Goal: Task Accomplishment & Management: Use online tool/utility

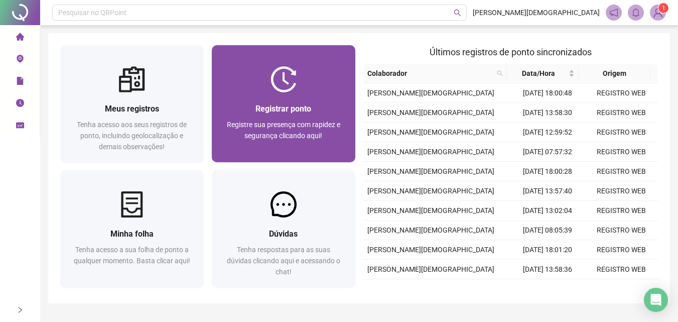
click at [323, 103] on div "Registrar ponto" at bounding box center [283, 108] width 119 height 13
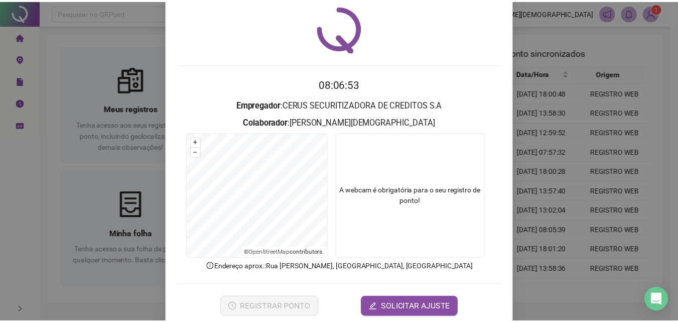
scroll to position [48, 0]
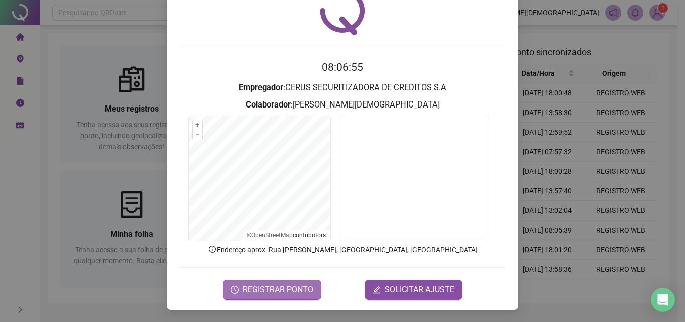
click at [255, 294] on span "REGISTRAR PONTO" at bounding box center [278, 289] width 71 height 12
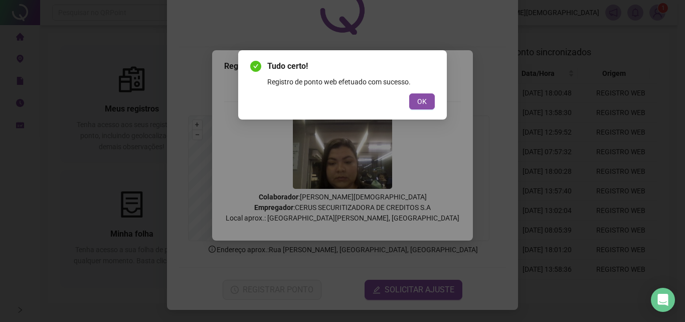
click at [409, 93] on button "OK" at bounding box center [422, 101] width 26 height 16
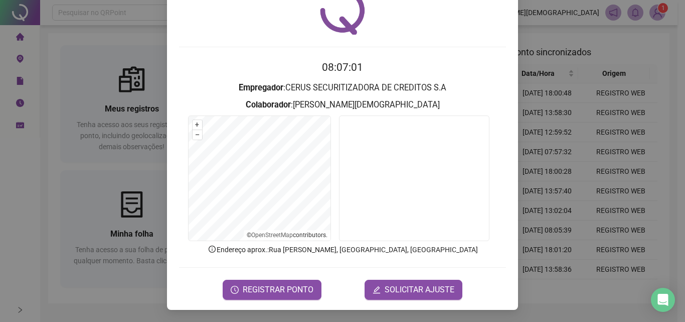
click at [600, 136] on div "Registro de ponto web 08:07:01 Empregador : CERUS SECURITIZADORA DE CREDITOS S.…" at bounding box center [342, 161] width 685 height 322
